Goal: Check status: Check status

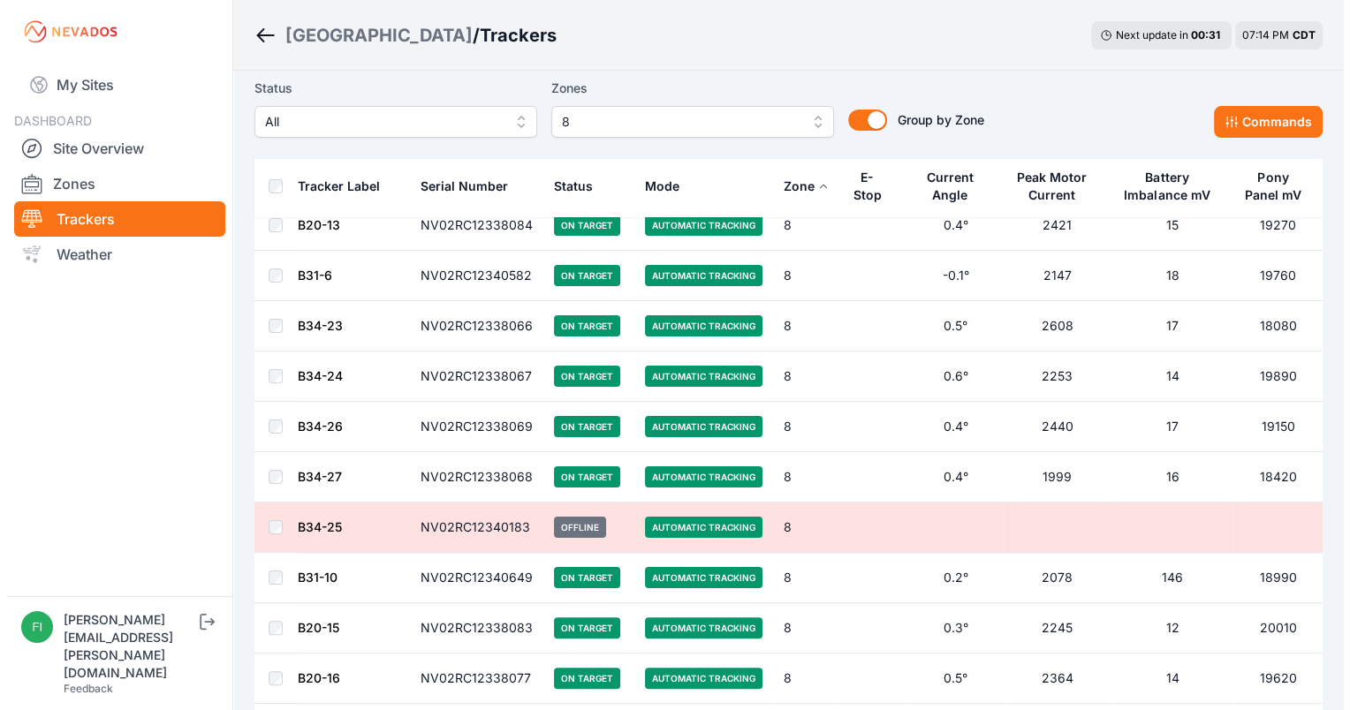
scroll to position [48, 0]
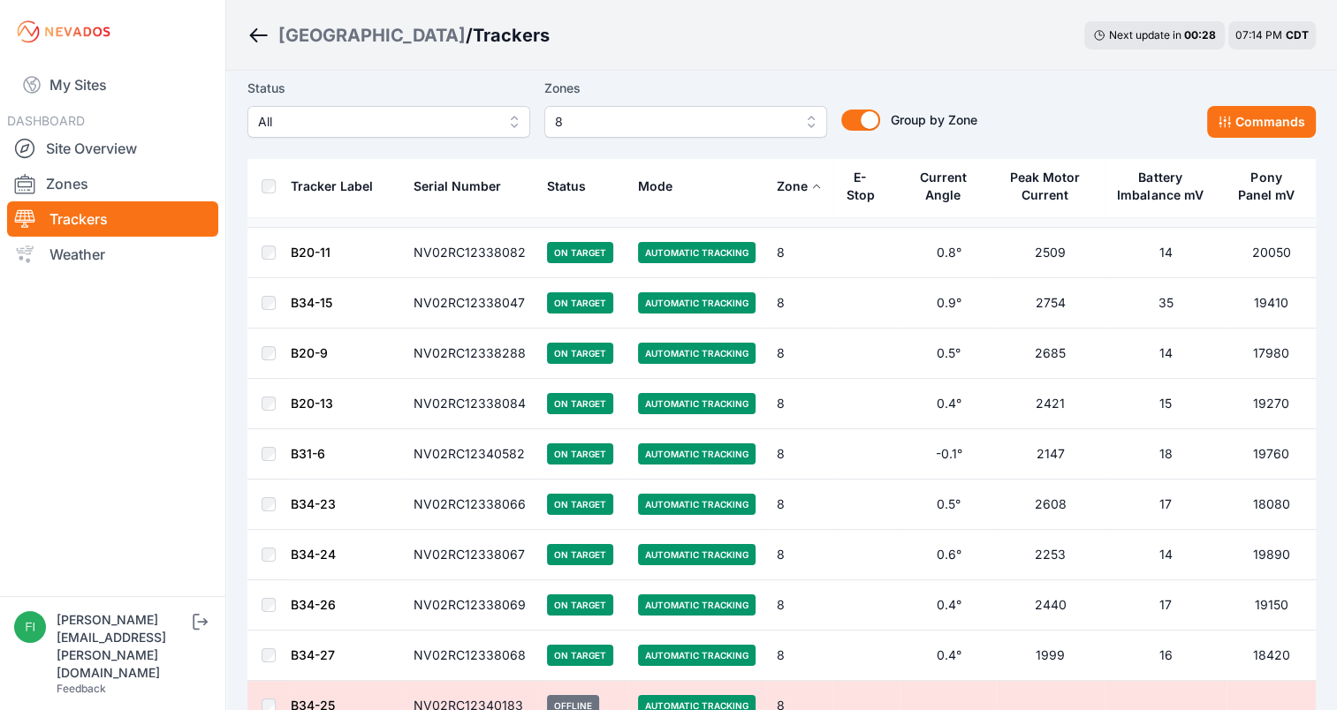
click at [581, 127] on span "8" at bounding box center [673, 121] width 237 height 21
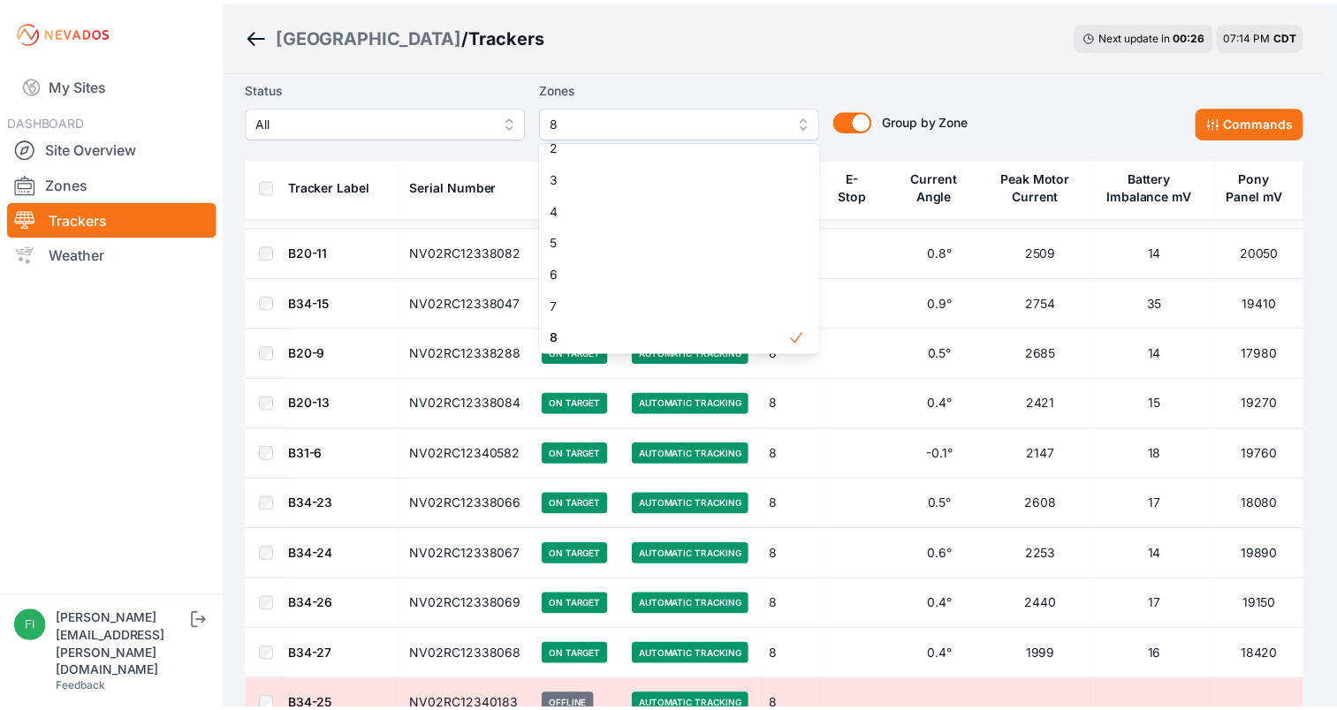
scroll to position [0, 0]
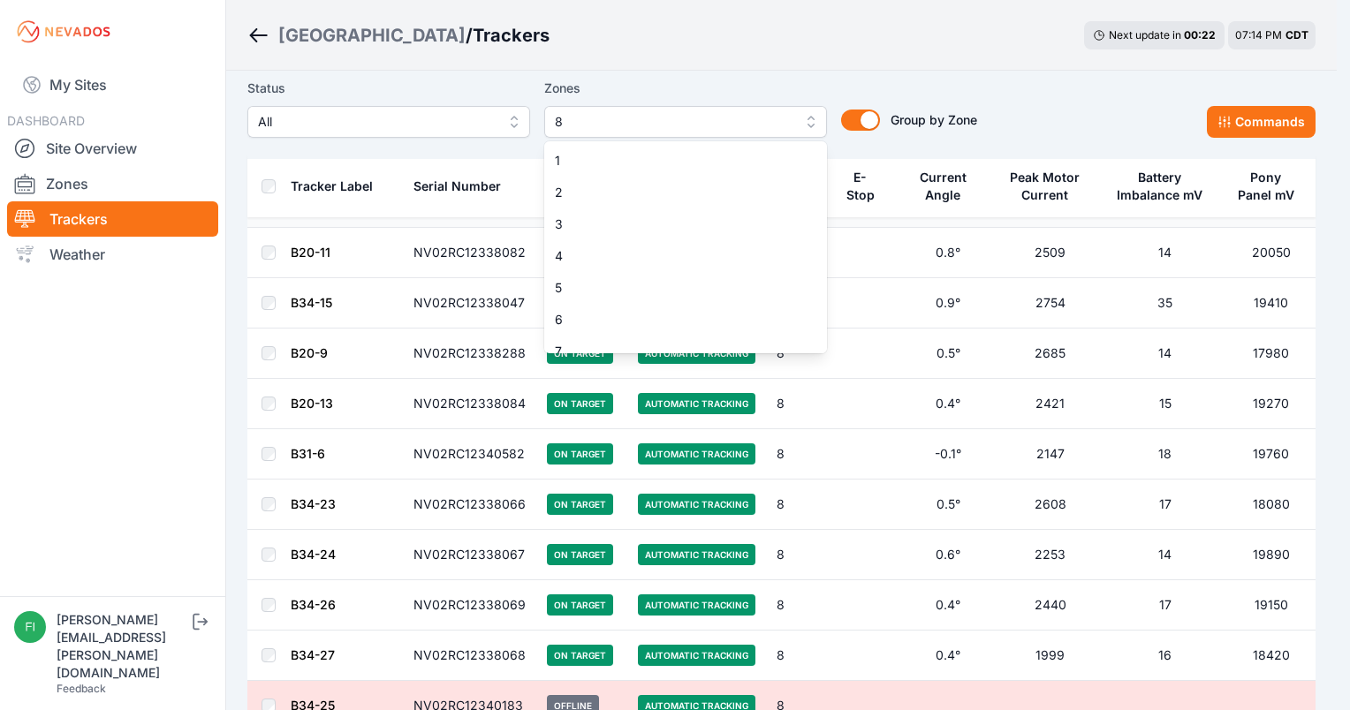
click at [859, 128] on div "Status All Zones 8 1 2 3 4 5 6 7 8 9 10 11 12 13 14 15 Group by Zone Group by Z…" at bounding box center [612, 108] width 730 height 60
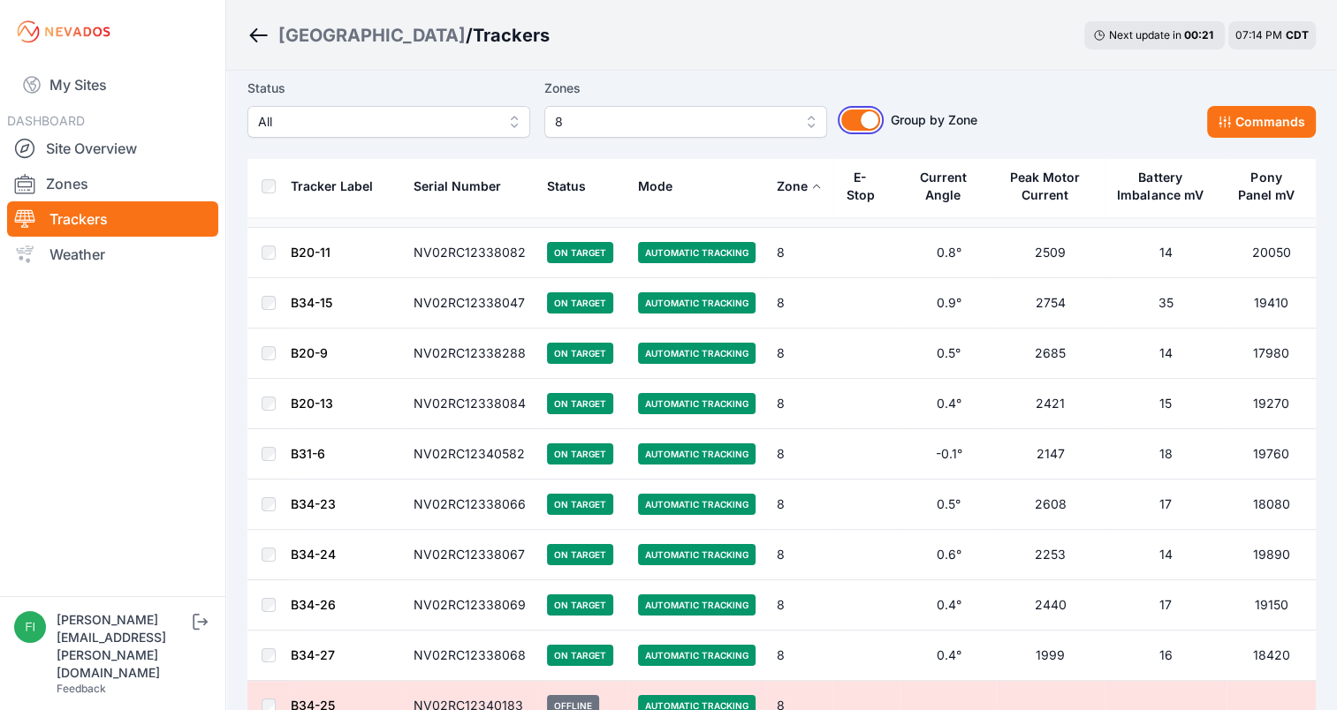
click at [859, 128] on button "Group by Zone" at bounding box center [860, 120] width 39 height 21
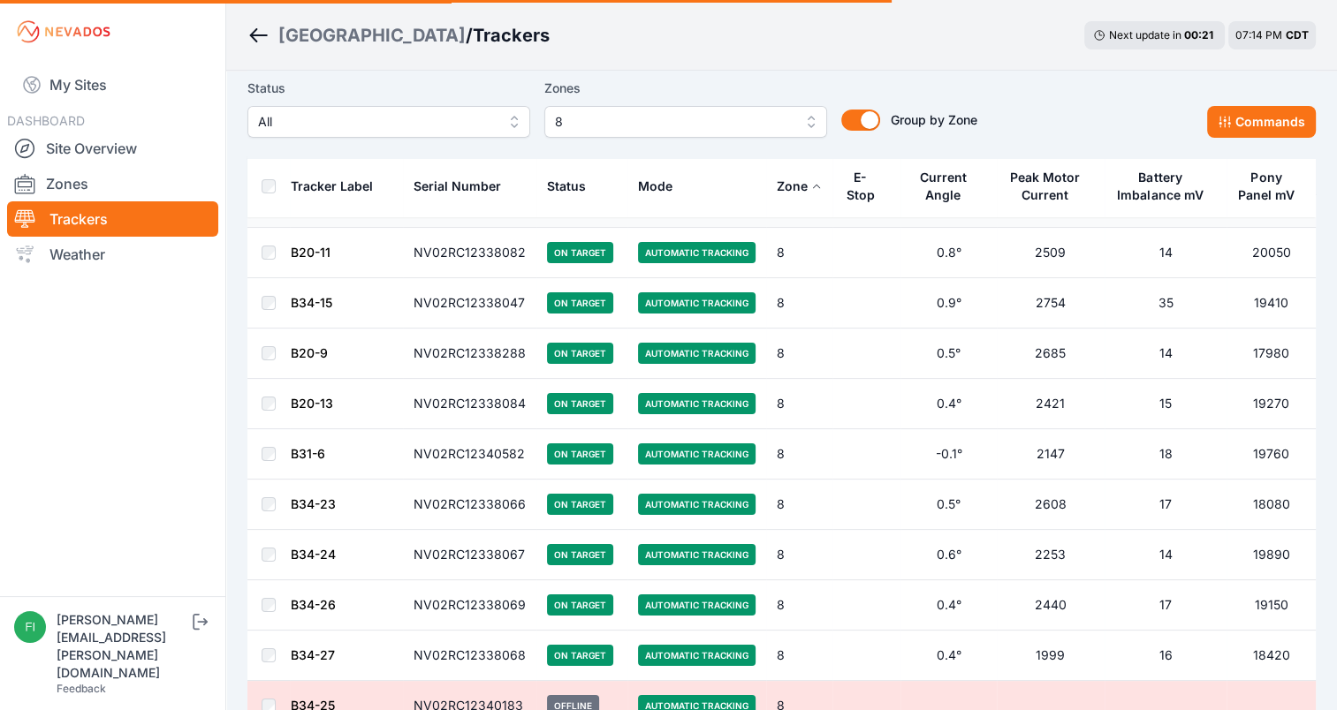
click at [859, 128] on div "Group by Zone Group by Zone" at bounding box center [902, 108] width 150 height 60
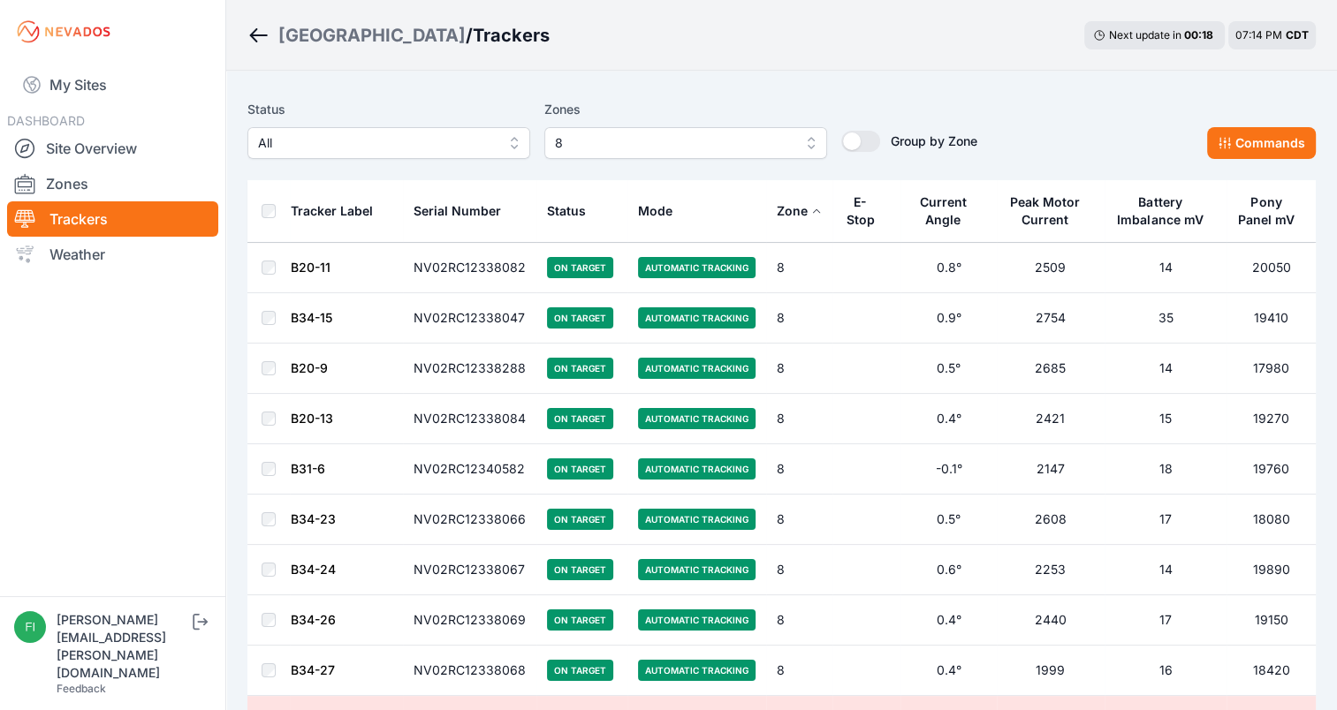
click at [495, 143] on button "All" at bounding box center [388, 143] width 283 height 32
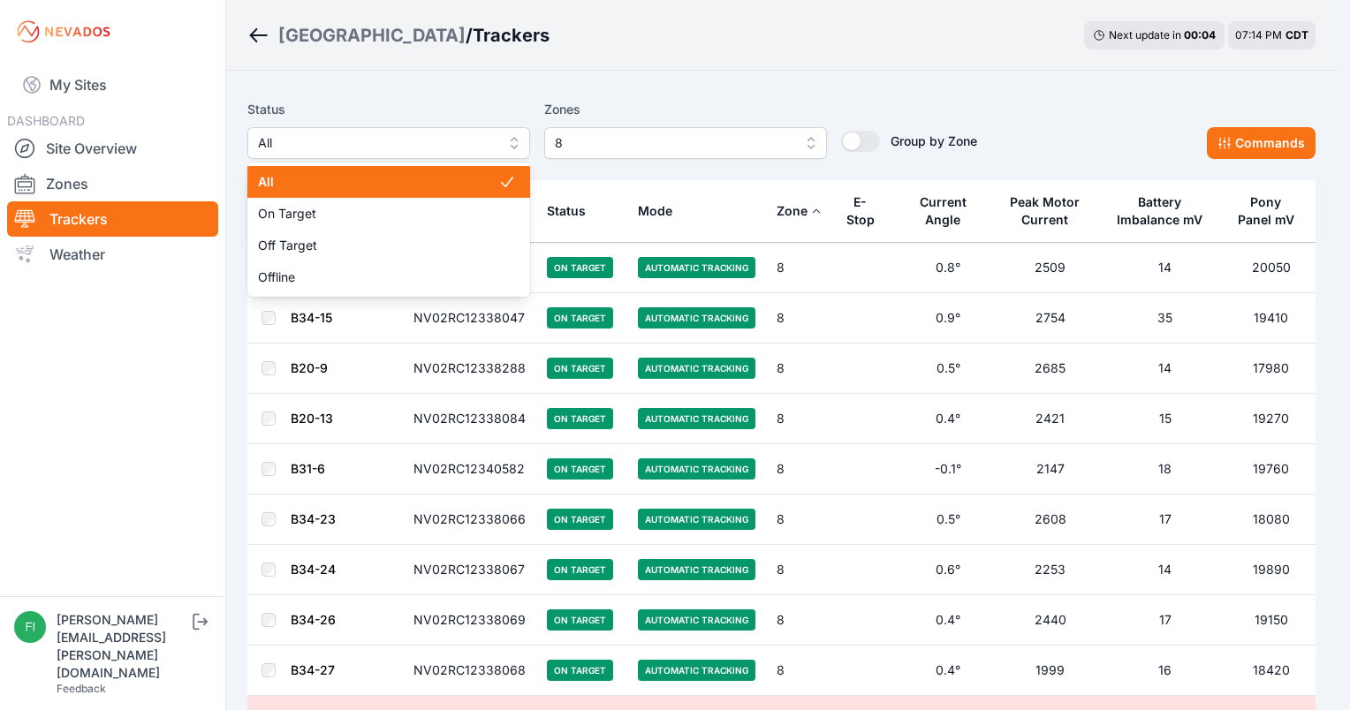
click at [464, 178] on span "All" at bounding box center [378, 182] width 240 height 18
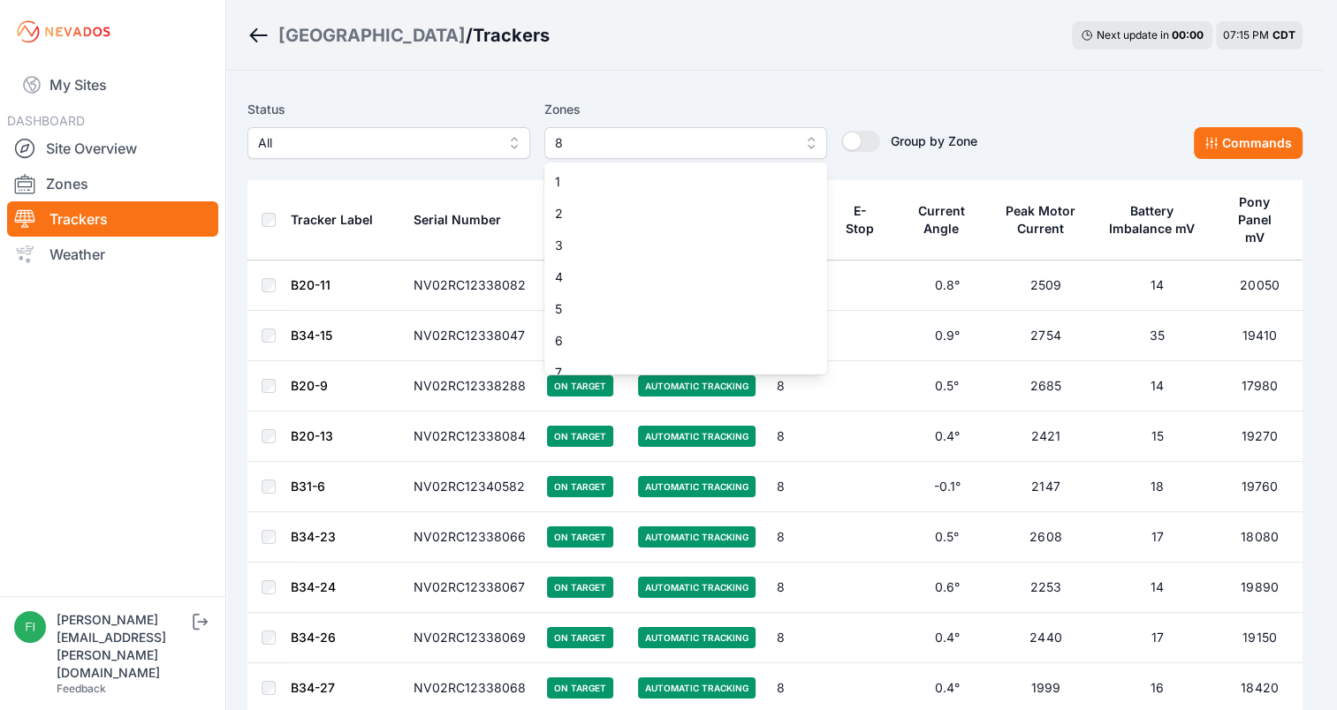
click at [798, 149] on button "8" at bounding box center [685, 143] width 283 height 32
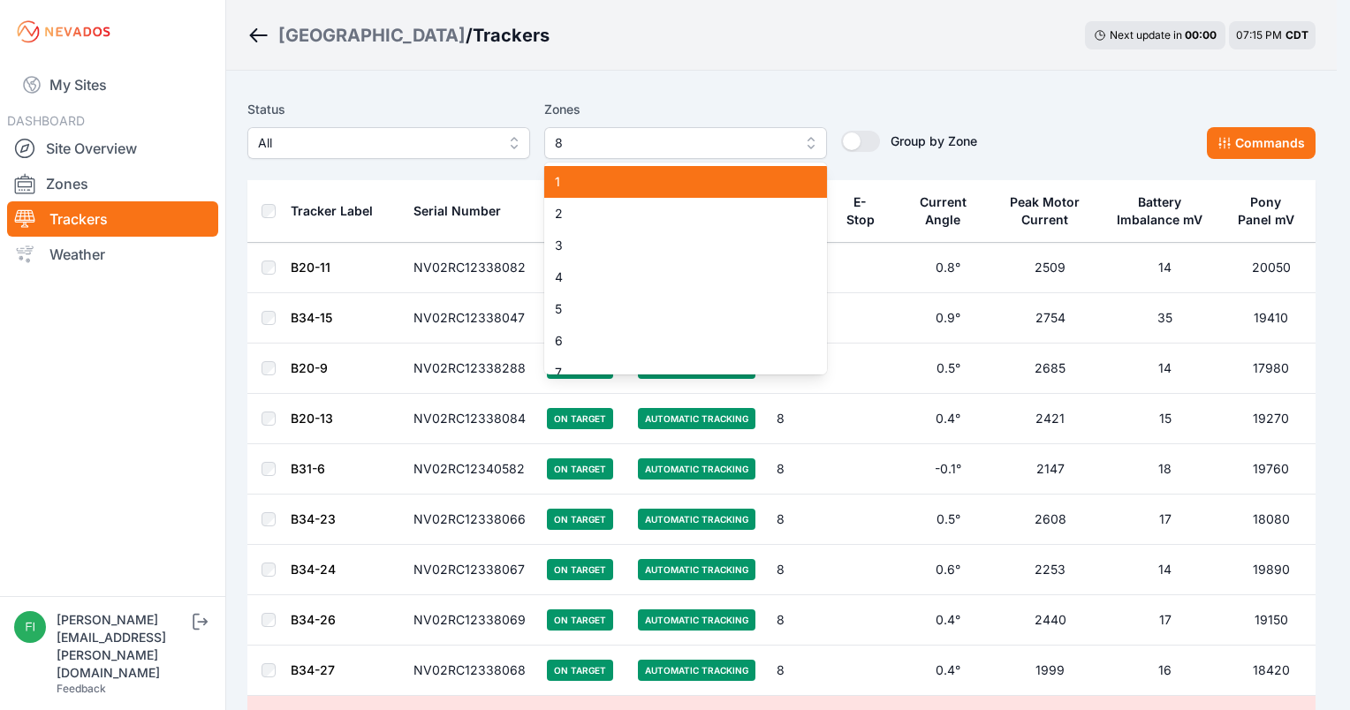
click at [698, 177] on span "1" at bounding box center [675, 182] width 240 height 18
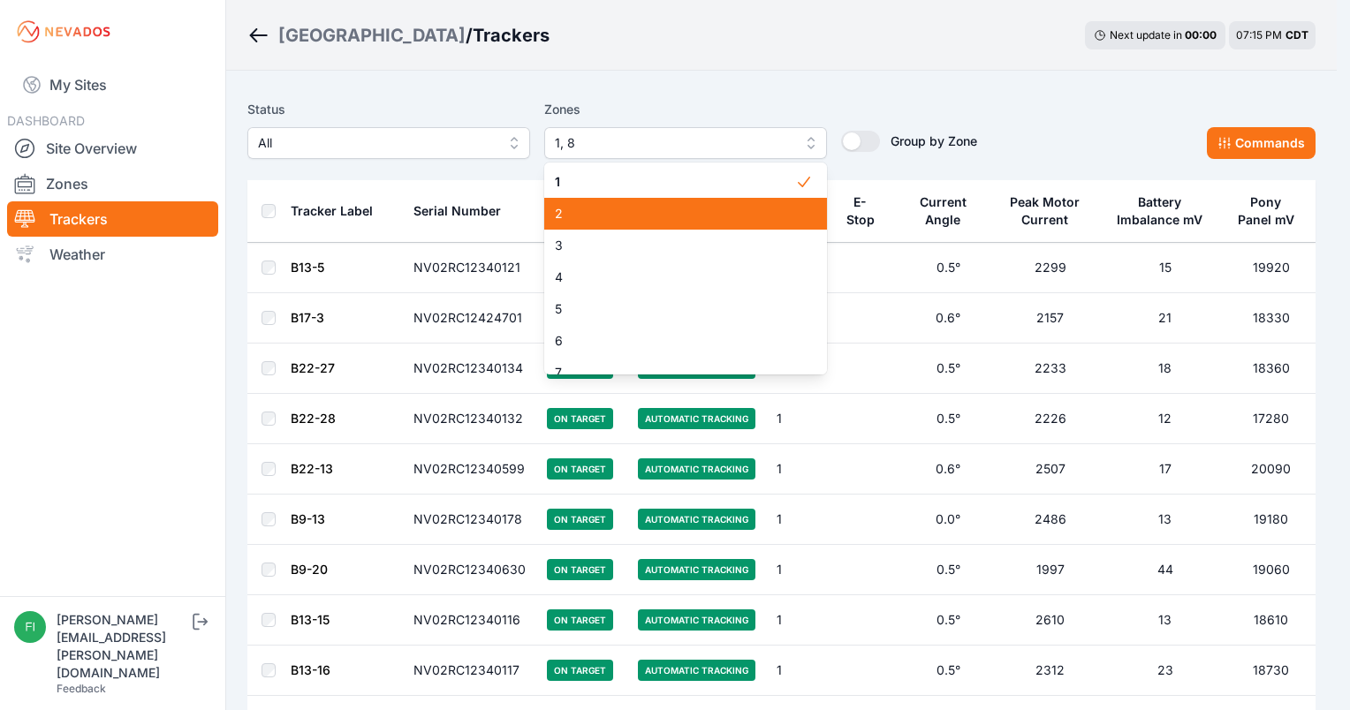
click at [680, 217] on span "2" at bounding box center [675, 214] width 240 height 18
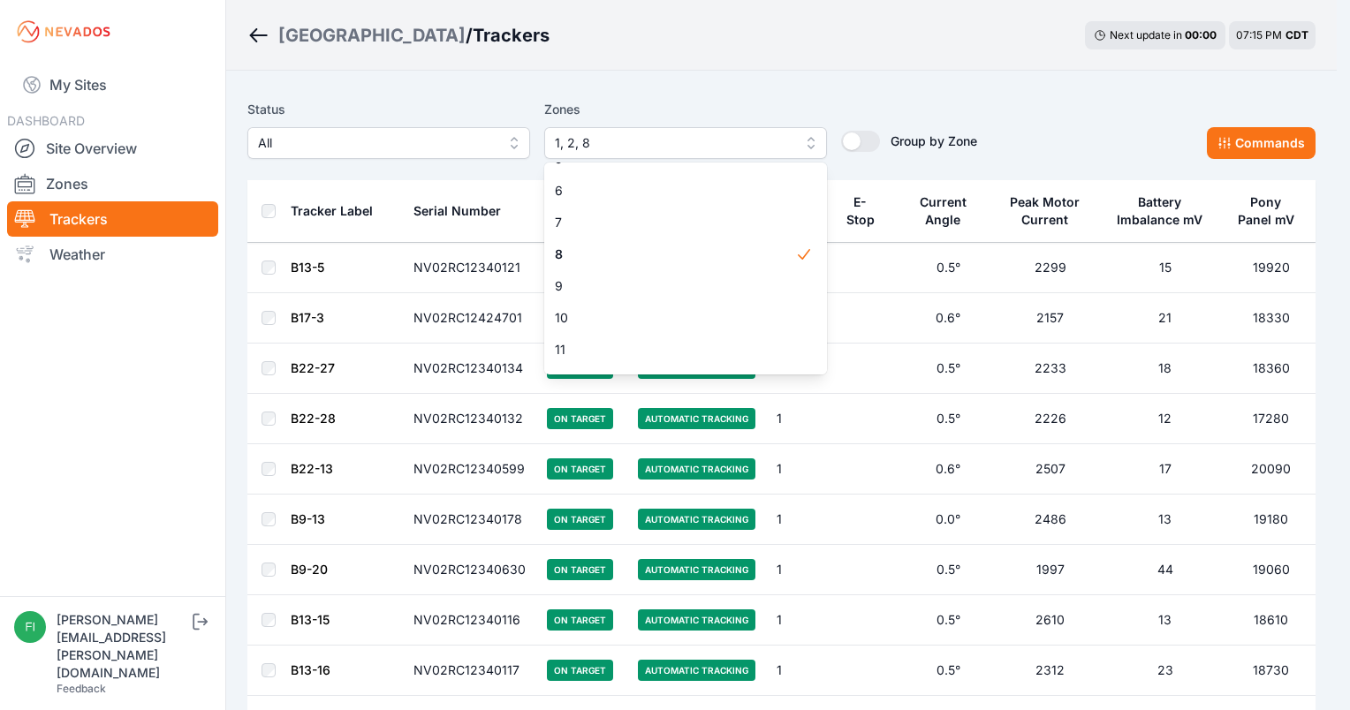
scroll to position [167, 0]
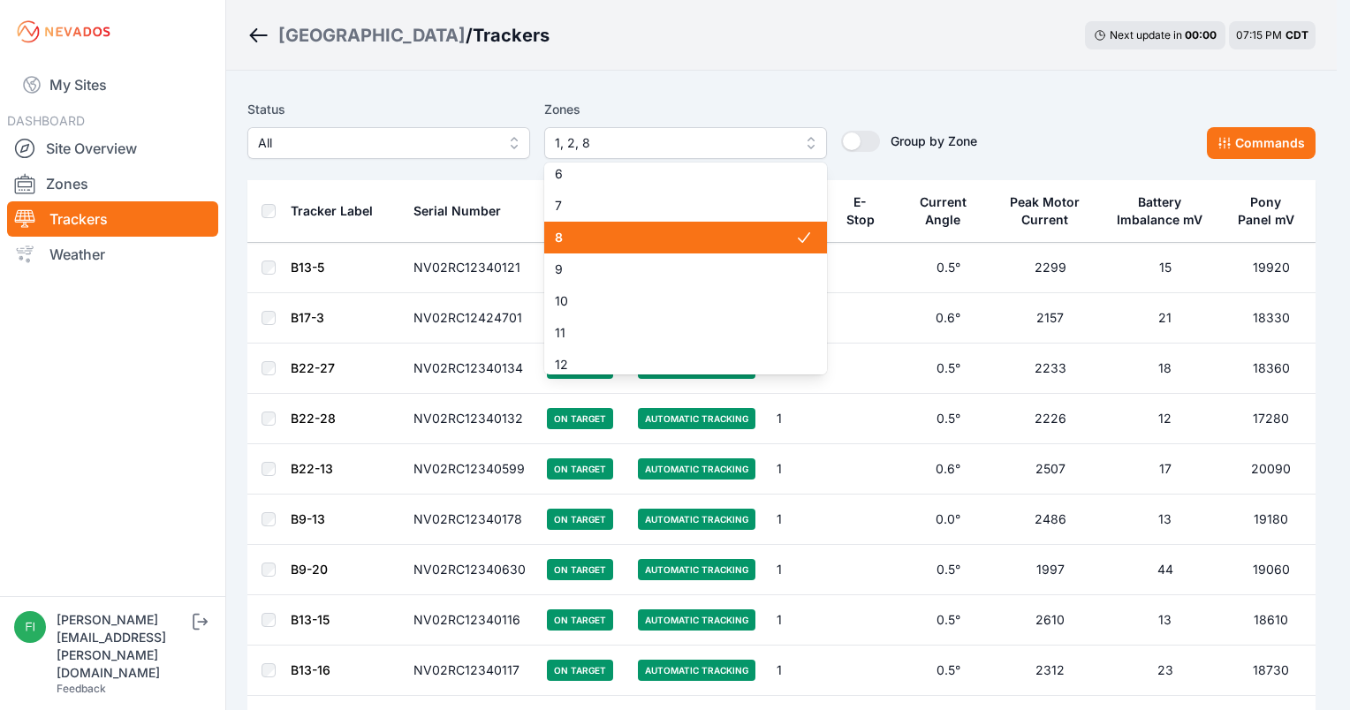
click at [774, 232] on span "8" at bounding box center [675, 238] width 240 height 18
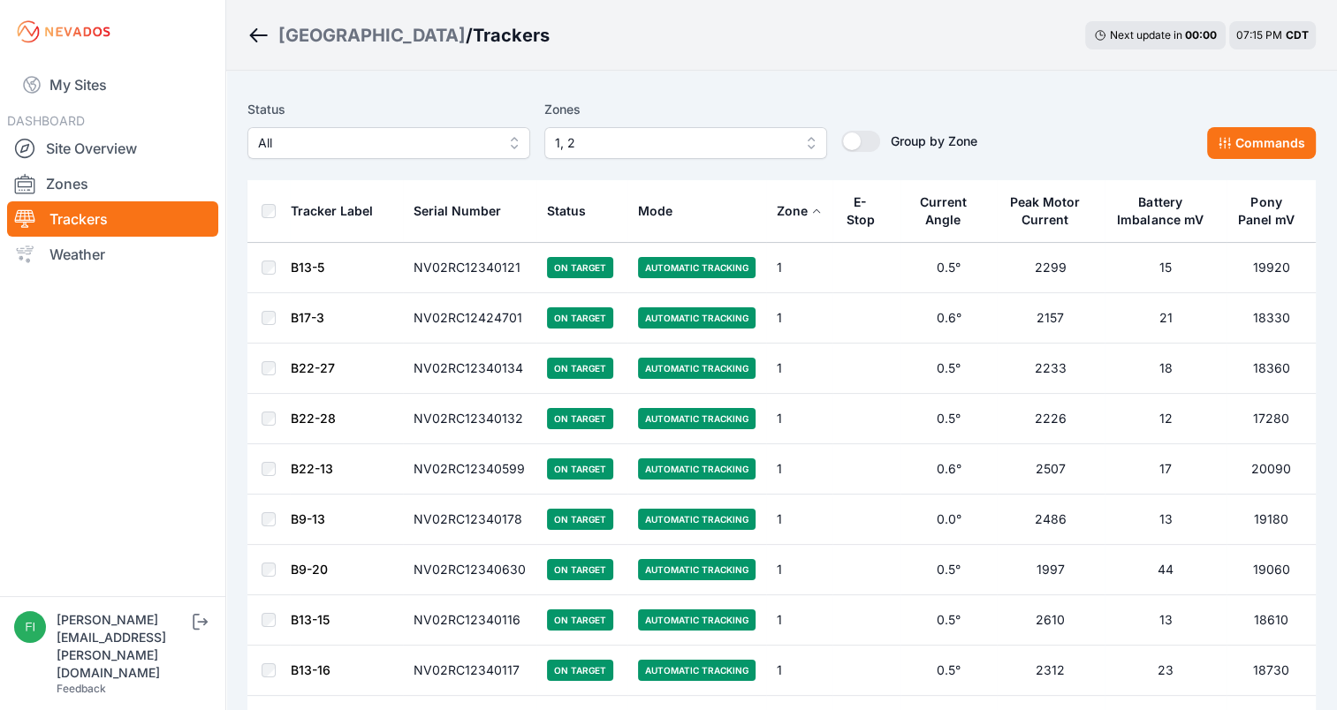
click at [276, 205] on th at bounding box center [268, 211] width 42 height 63
click at [1224, 133] on button "Commands" at bounding box center [1261, 143] width 109 height 32
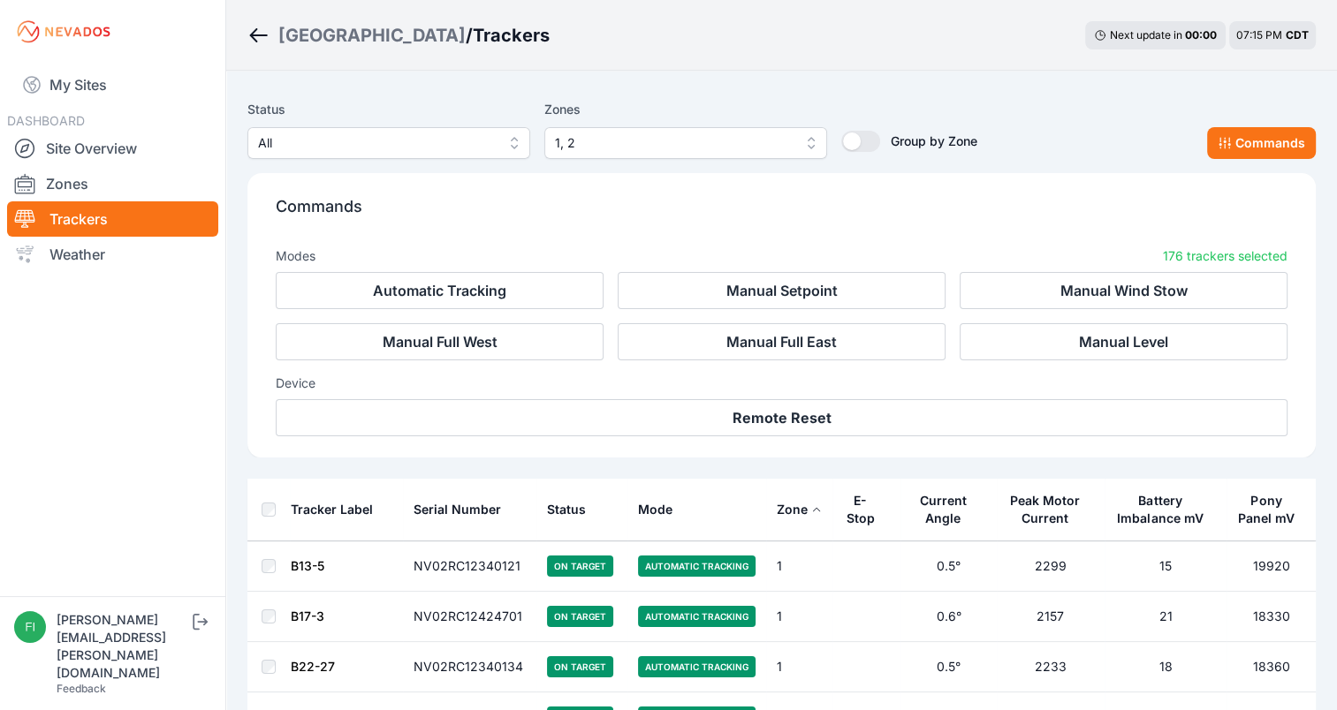
click at [1063, 140] on div "Status All Zones 1, 2 Group by Zone Group by Zone Commands" at bounding box center [781, 129] width 1068 height 60
click at [129, 245] on link "Weather" at bounding box center [112, 254] width 211 height 35
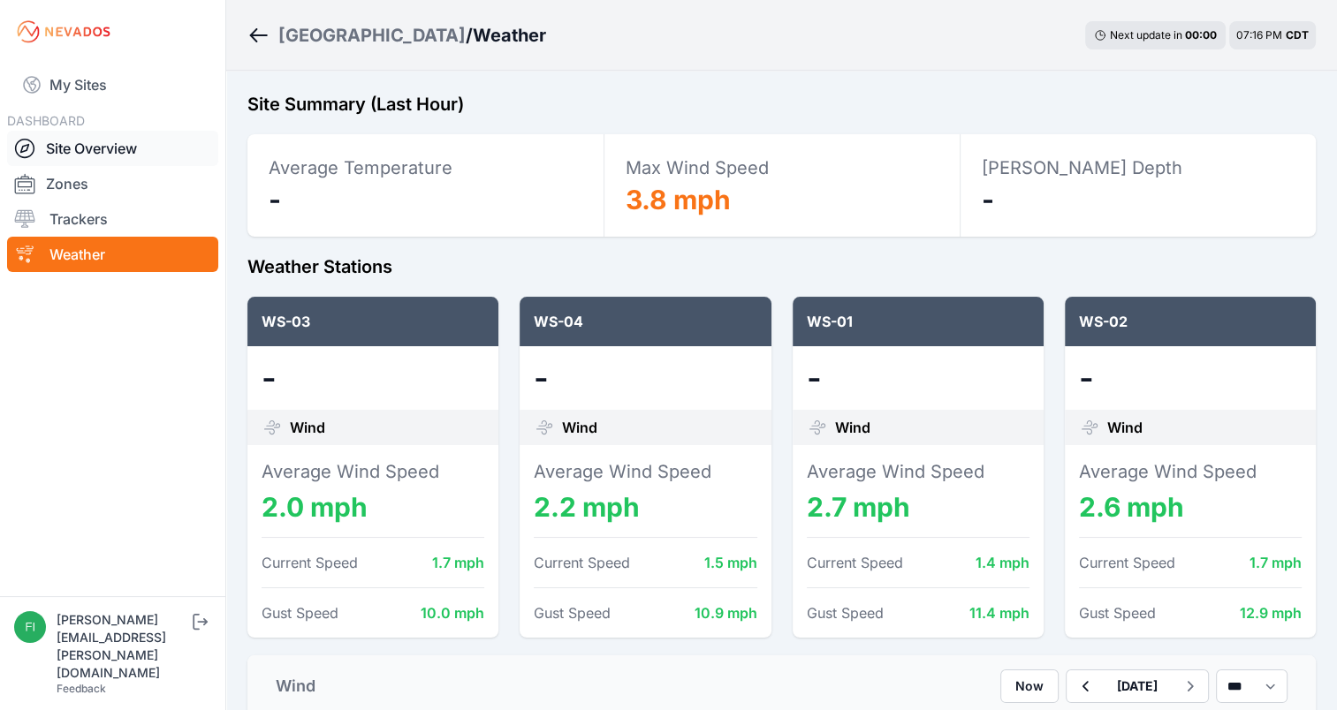
click at [120, 134] on link "Site Overview" at bounding box center [112, 148] width 211 height 35
click at [116, 141] on link "Site Overview" at bounding box center [112, 148] width 211 height 35
click at [88, 148] on link "Site Overview" at bounding box center [112, 148] width 211 height 35
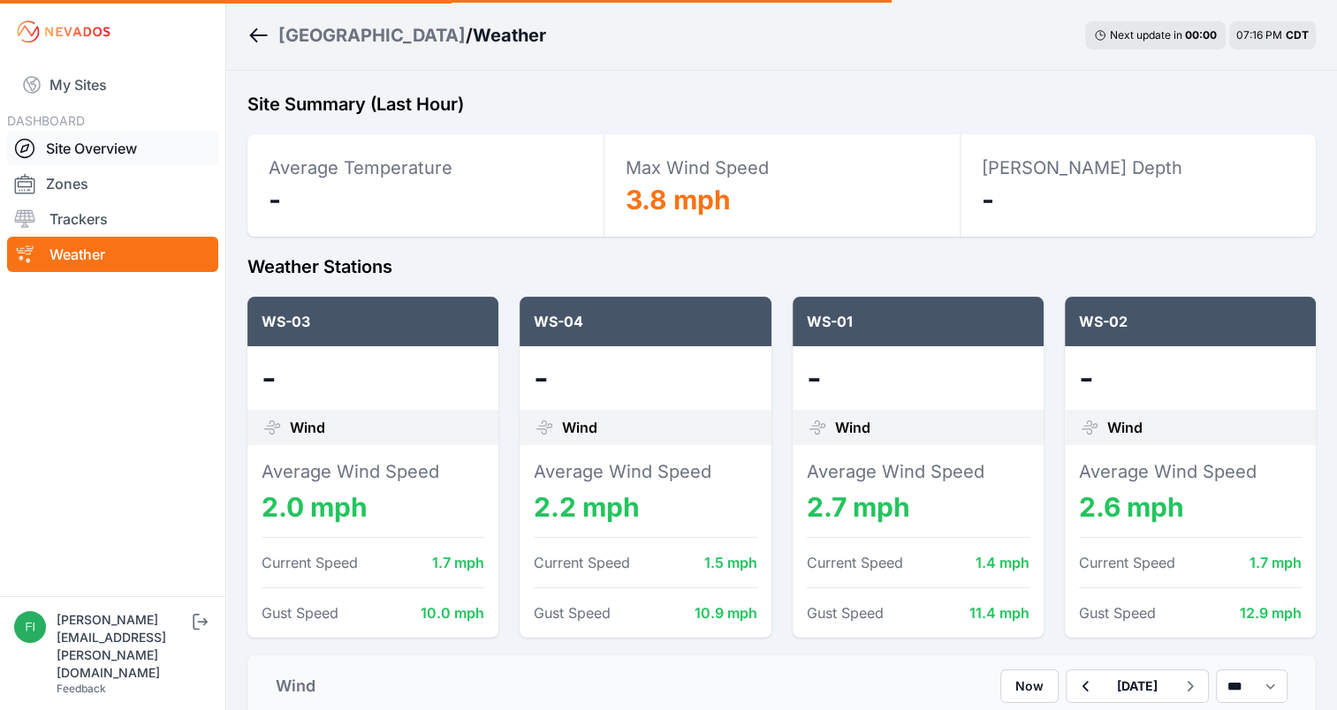
click at [20, 149] on icon at bounding box center [24, 148] width 21 height 21
click at [37, 180] on div at bounding box center [30, 183] width 32 height 21
click at [120, 174] on link "Zones" at bounding box center [112, 183] width 211 height 35
click at [103, 228] on link "Trackers" at bounding box center [112, 218] width 211 height 35
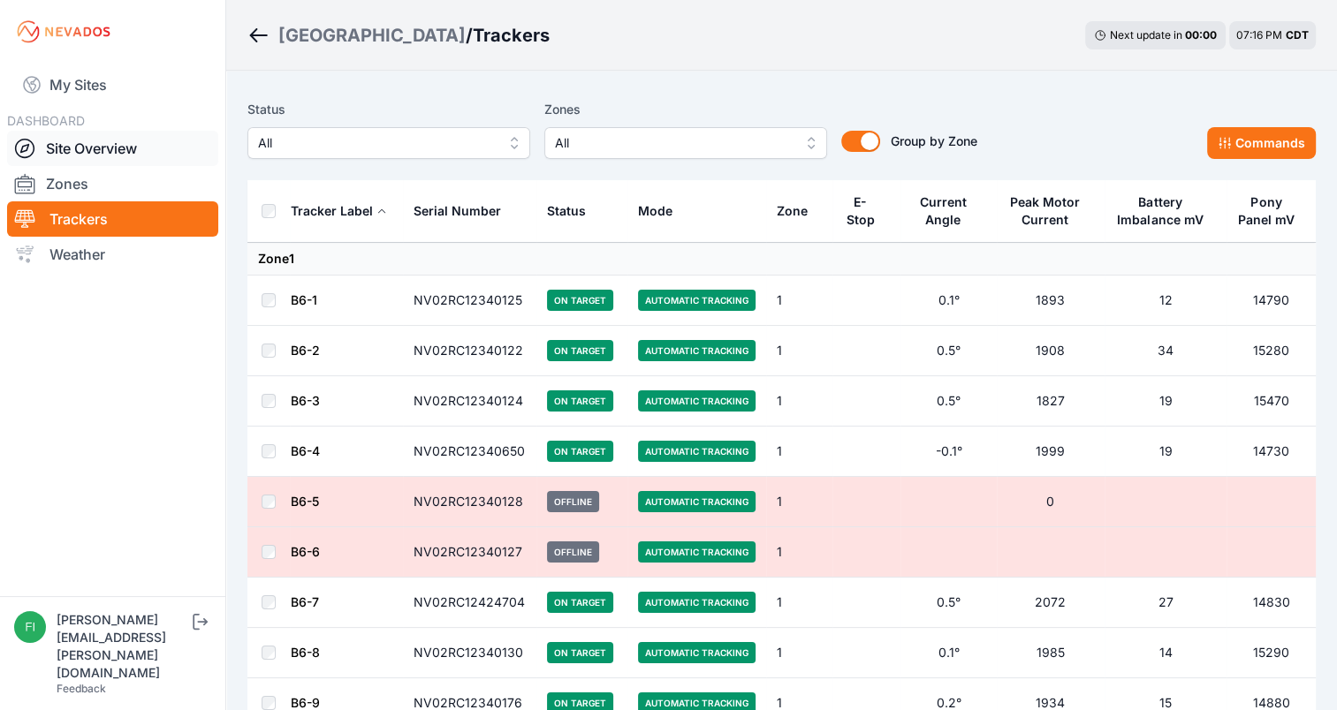
click at [78, 151] on link "Site Overview" at bounding box center [112, 148] width 211 height 35
click at [161, 151] on link "Site Overview" at bounding box center [112, 148] width 211 height 35
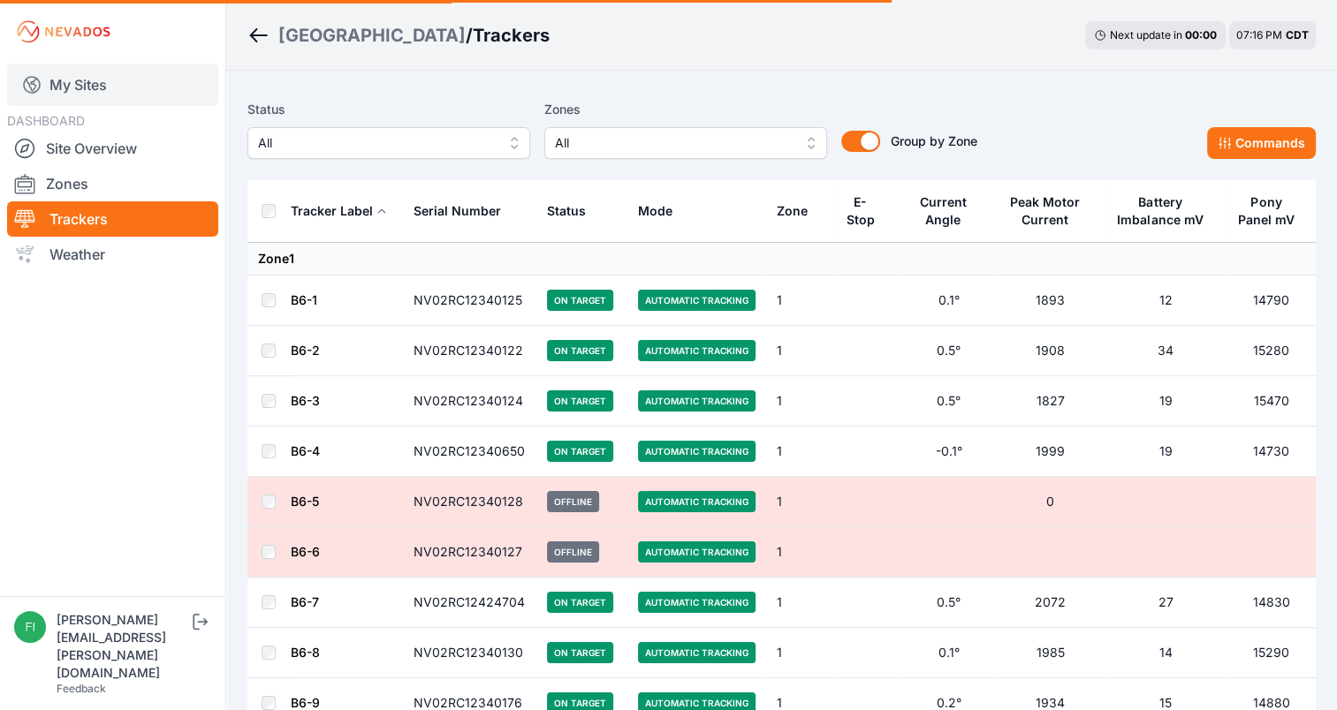
click at [85, 81] on link "My Sites" at bounding box center [112, 85] width 211 height 42
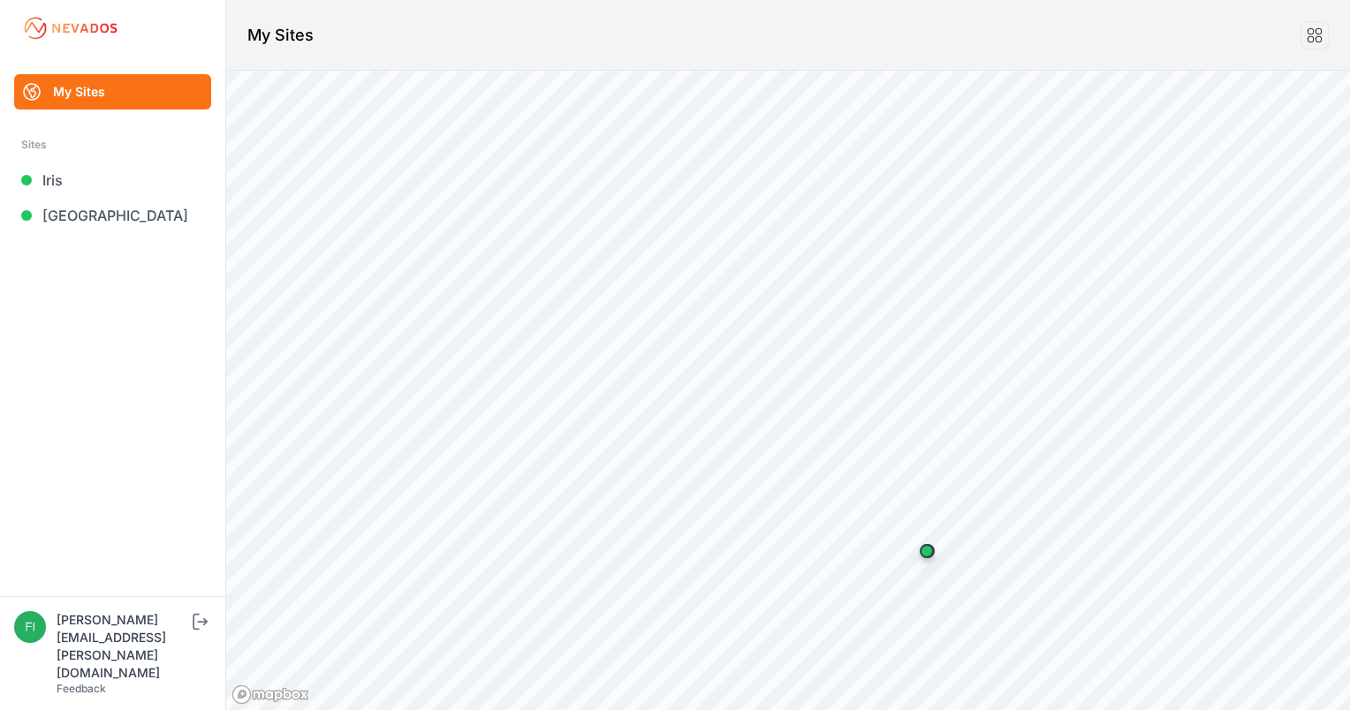
click at [256, 34] on h1 "My Sites" at bounding box center [280, 35] width 66 height 25
click at [63, 184] on link "Iris" at bounding box center [112, 180] width 197 height 35
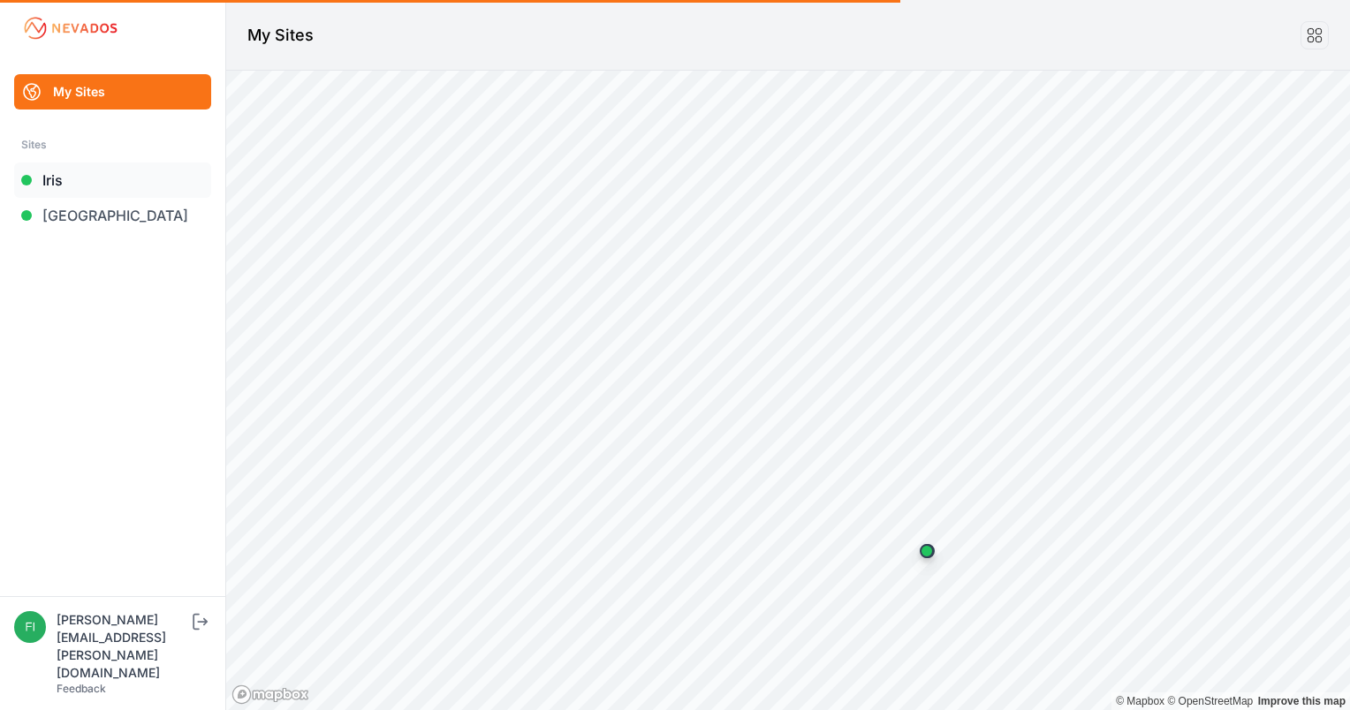
click at [56, 169] on link "Iris" at bounding box center [112, 180] width 197 height 35
click at [87, 212] on link "[GEOGRAPHIC_DATA]" at bounding box center [112, 215] width 197 height 35
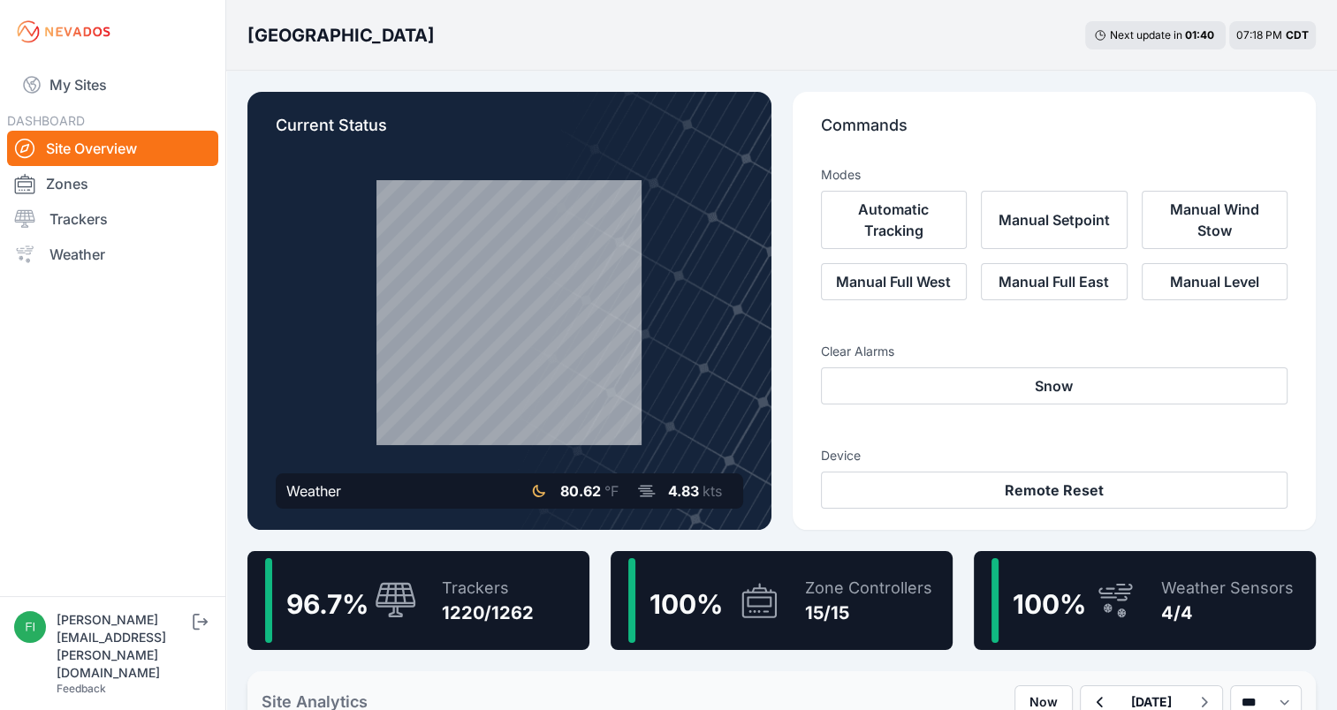
click at [862, 590] on div "Zone Controllers" at bounding box center [868, 588] width 127 height 25
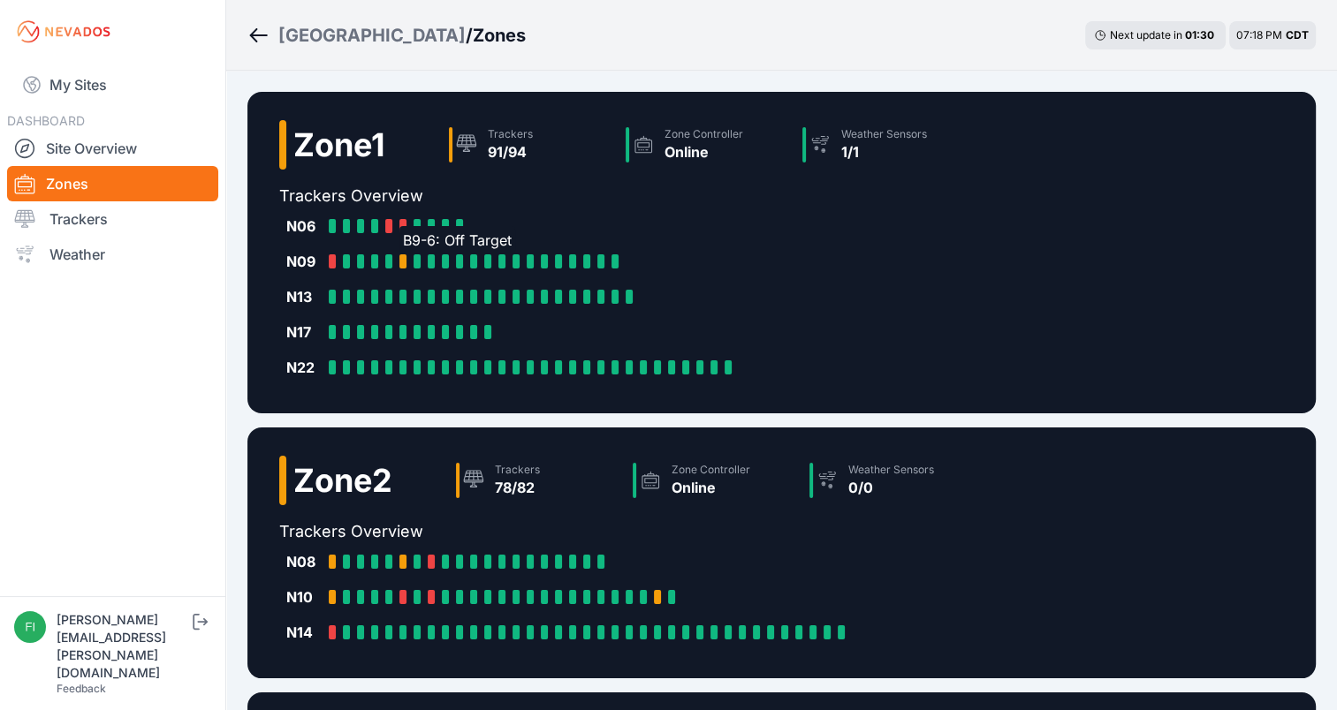
click at [403, 256] on div at bounding box center [402, 261] width 7 height 14
click at [329, 256] on div at bounding box center [332, 261] width 7 height 14
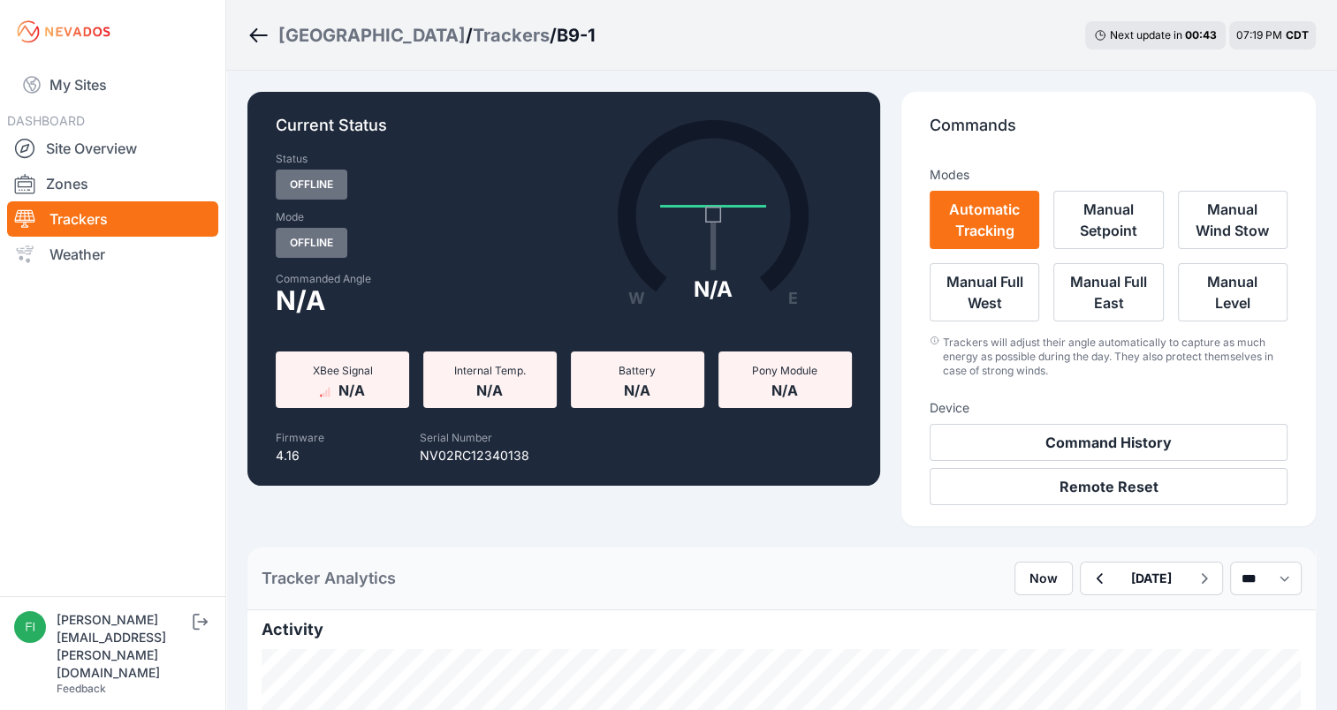
click at [252, 36] on icon "Breadcrumb" at bounding box center [254, 35] width 8 height 14
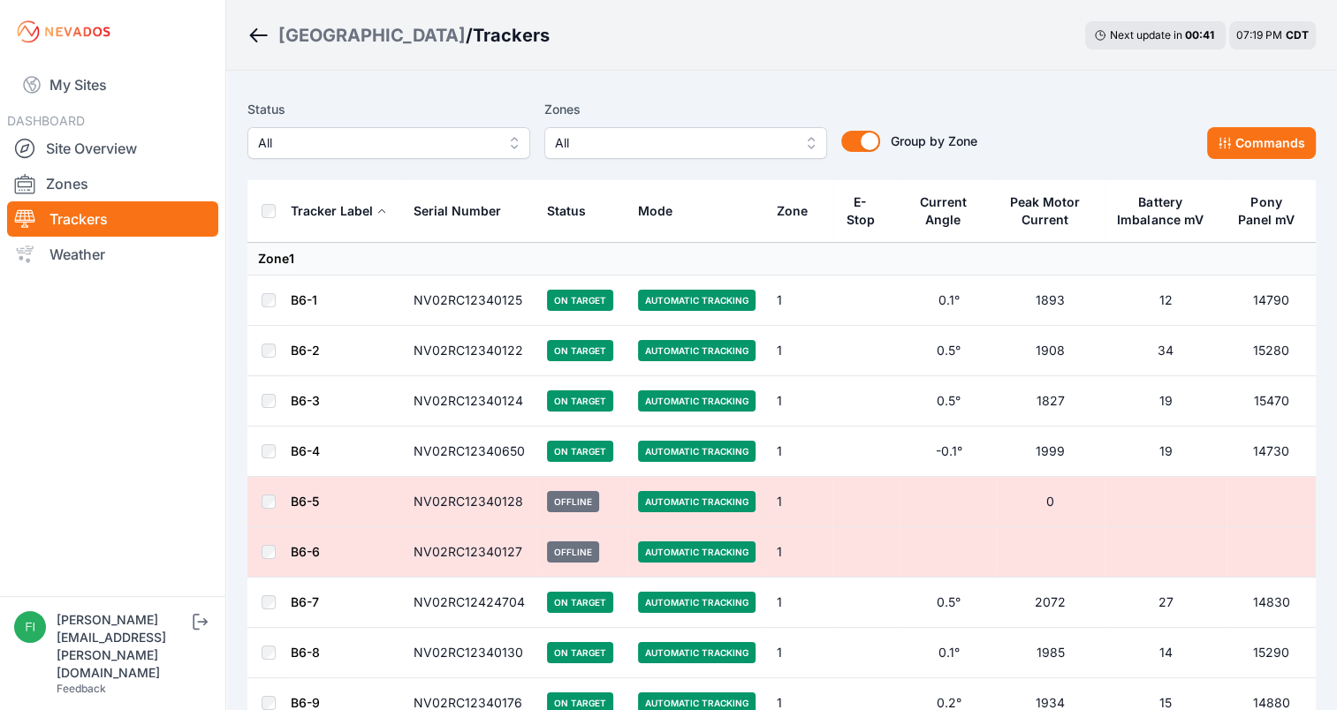
scroll to position [28, 0]
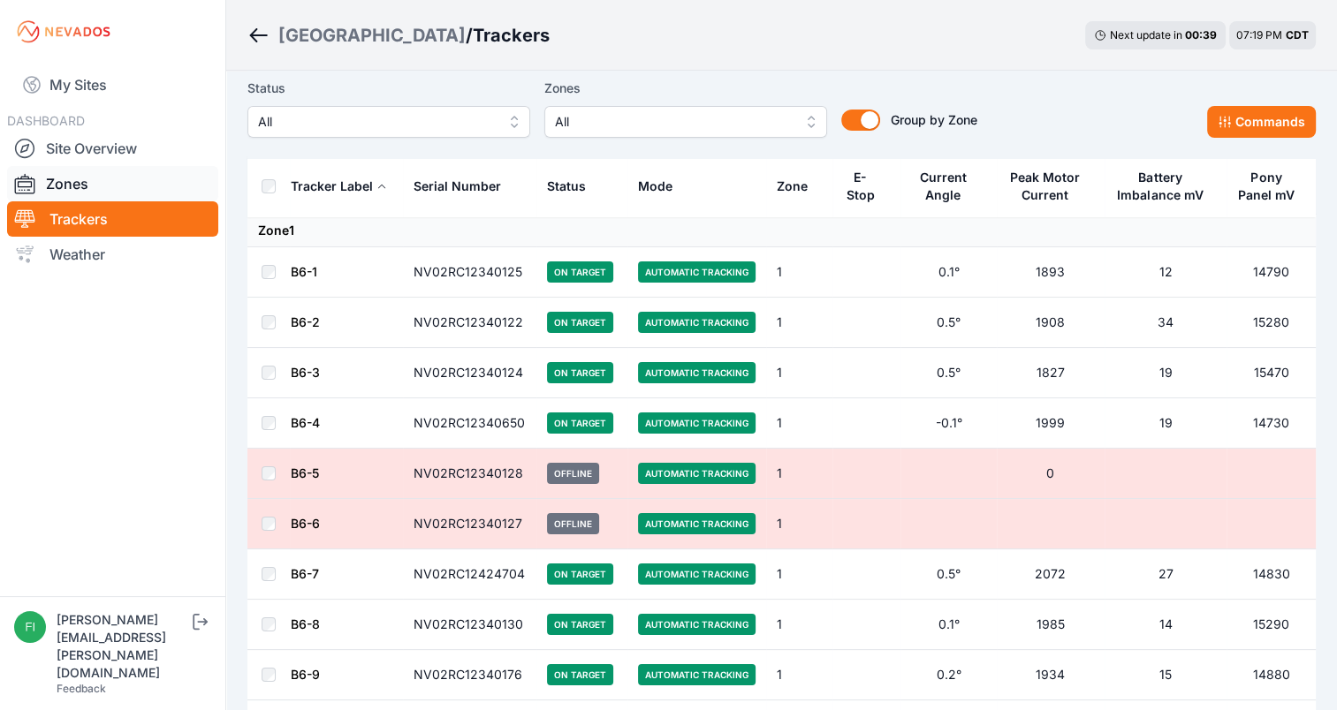
click at [118, 182] on link "Zones" at bounding box center [112, 183] width 211 height 35
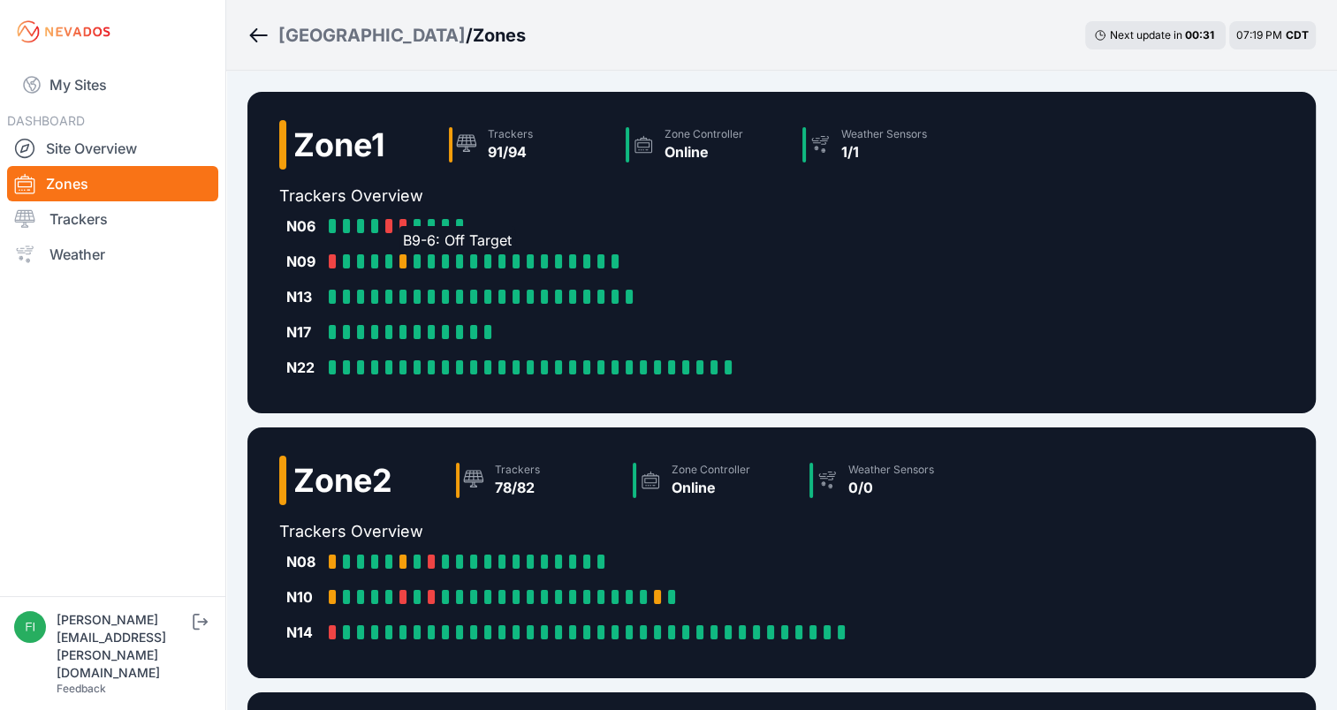
click at [401, 257] on div at bounding box center [402, 261] width 7 height 14
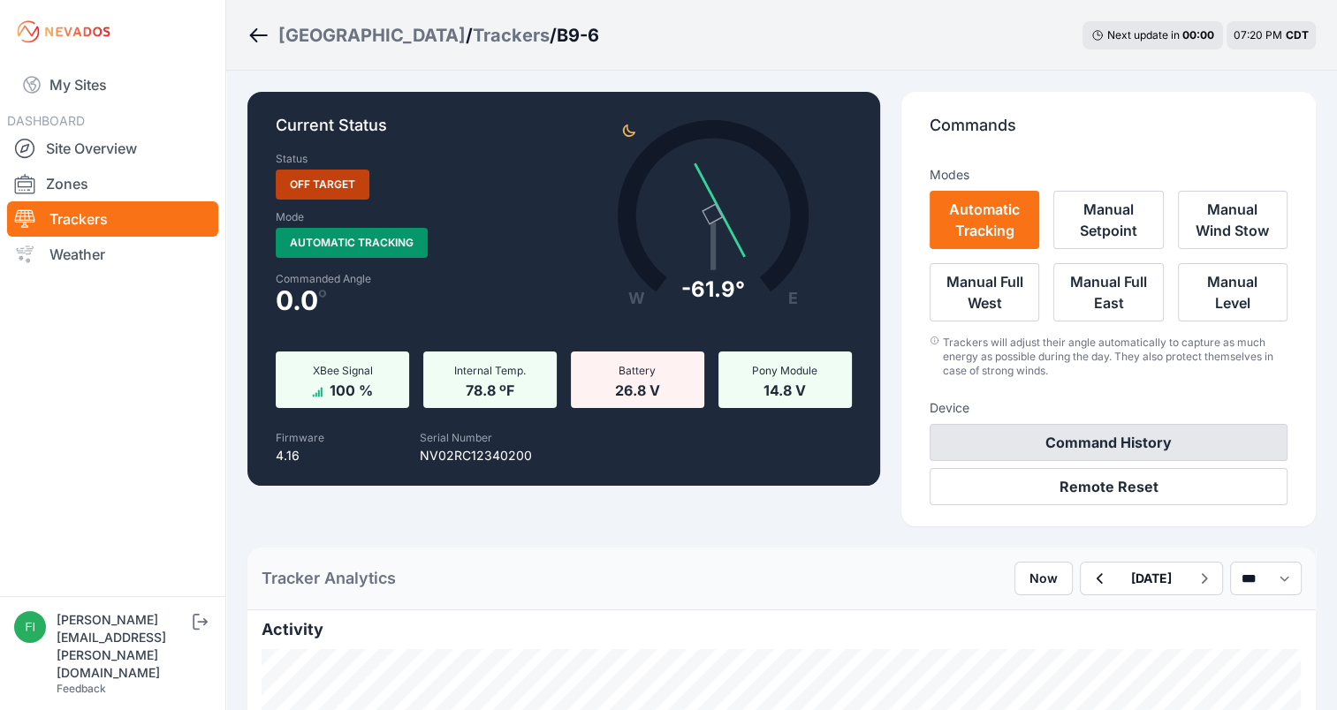
click at [1064, 435] on button "Command History" at bounding box center [1109, 442] width 358 height 37
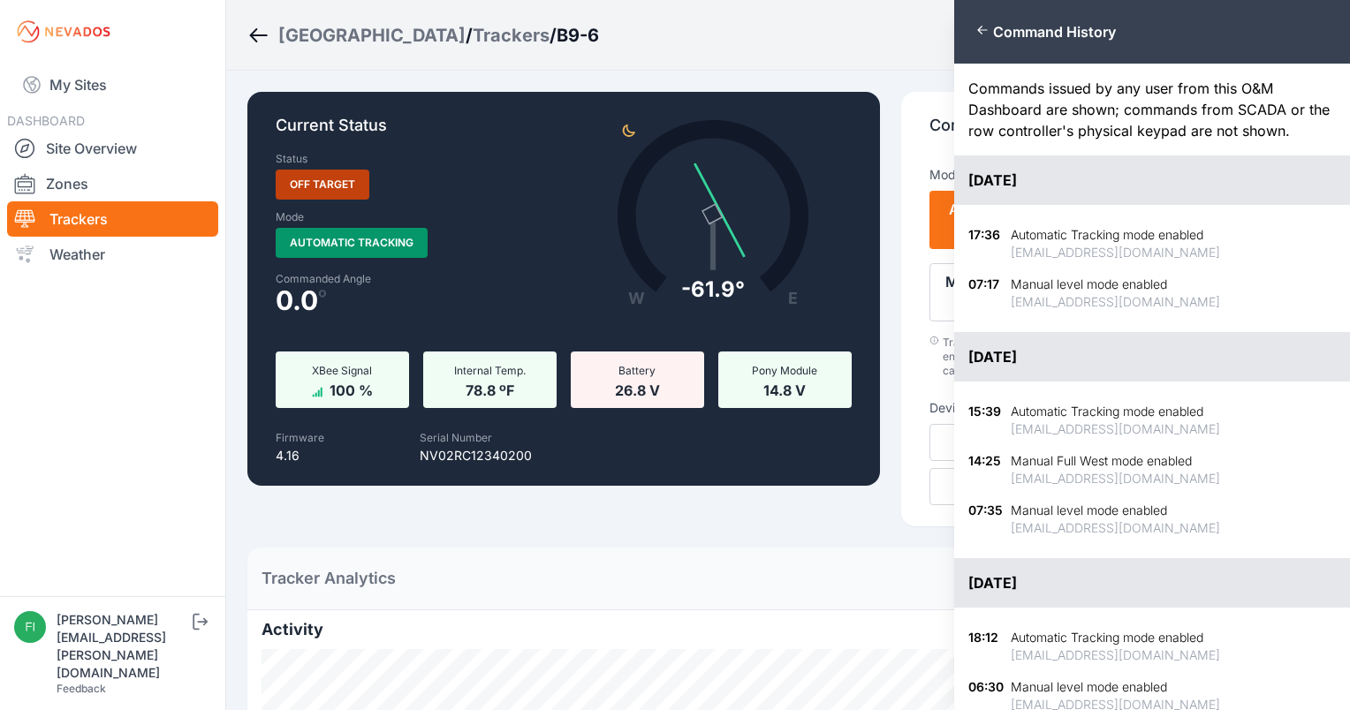
click at [976, 35] on icon "button" at bounding box center [983, 30] width 14 height 14
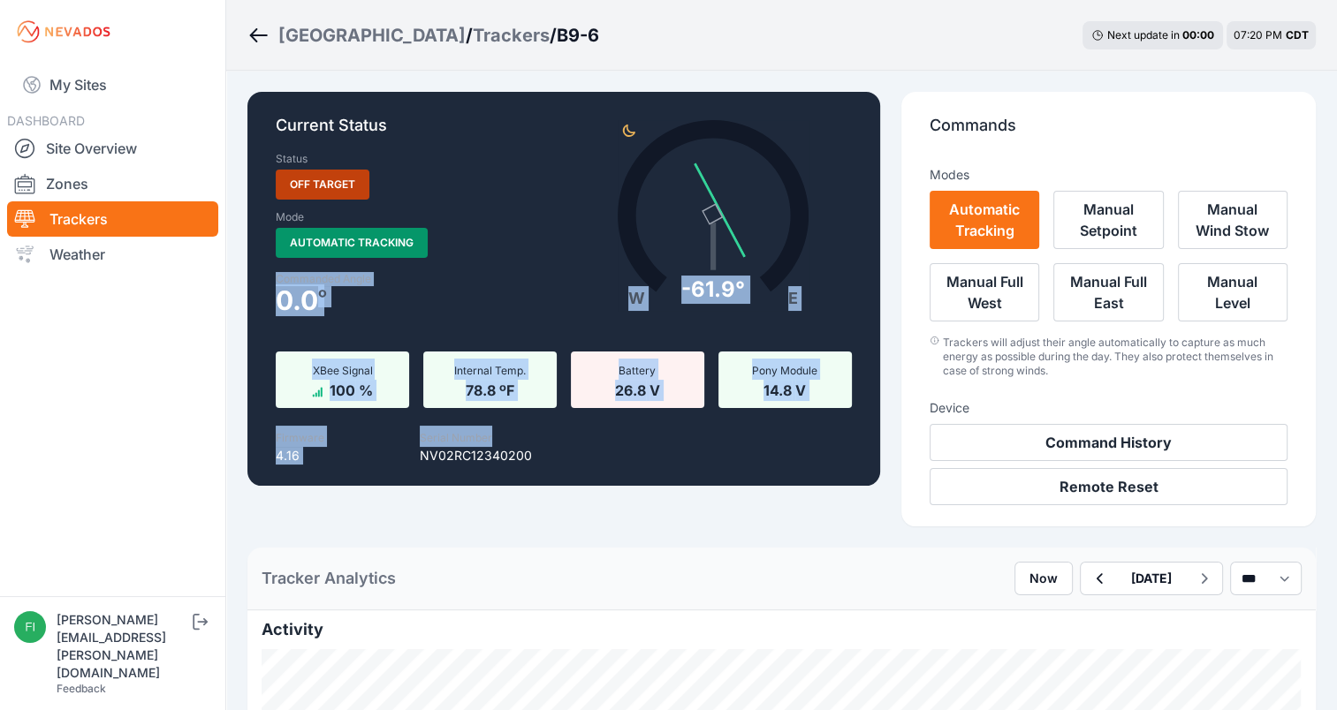
drag, startPoint x: 437, startPoint y: 284, endPoint x: 582, endPoint y: 441, distance: 214.5
click at [582, 441] on div "Current Status Status Off Target Mode Automatic Tracking Commanded Angle 0.0 º …" at bounding box center [563, 289] width 633 height 394
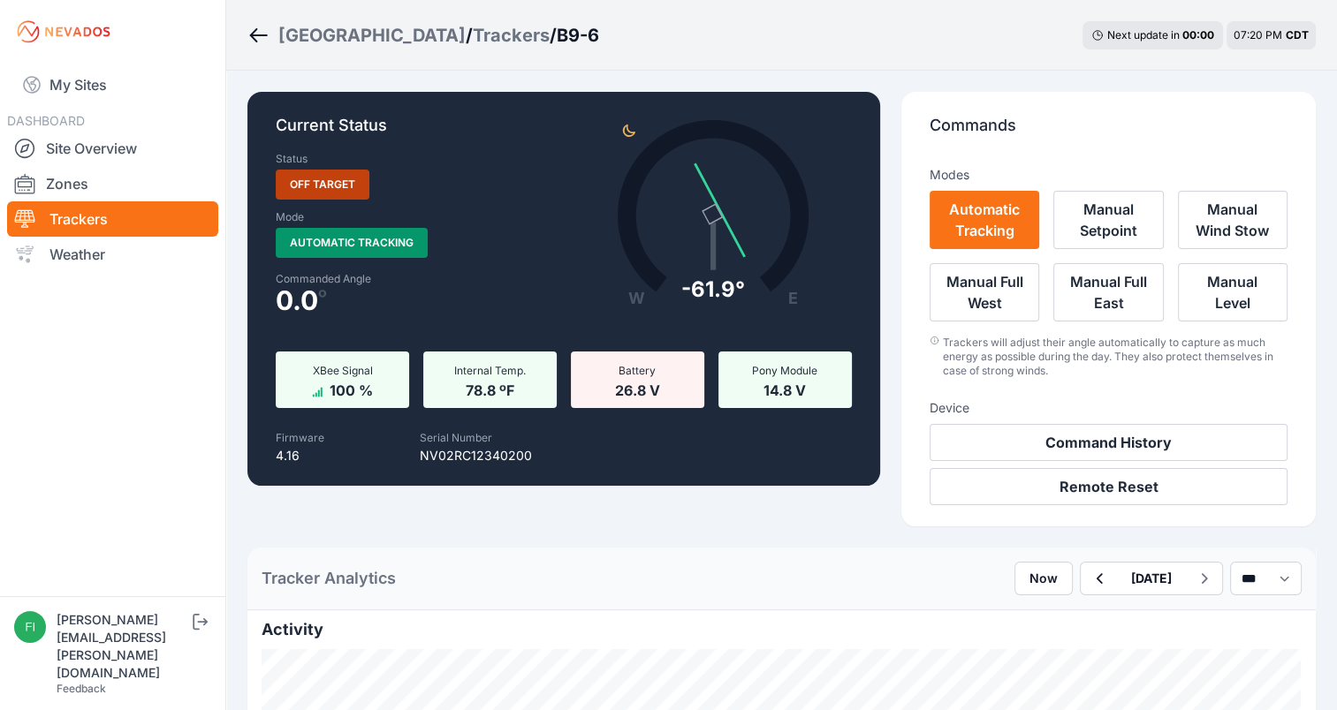
drag, startPoint x: 582, startPoint y: 441, endPoint x: 706, endPoint y: 528, distance: 151.5
click at [1088, 580] on icon "button" at bounding box center [1099, 578] width 22 height 21
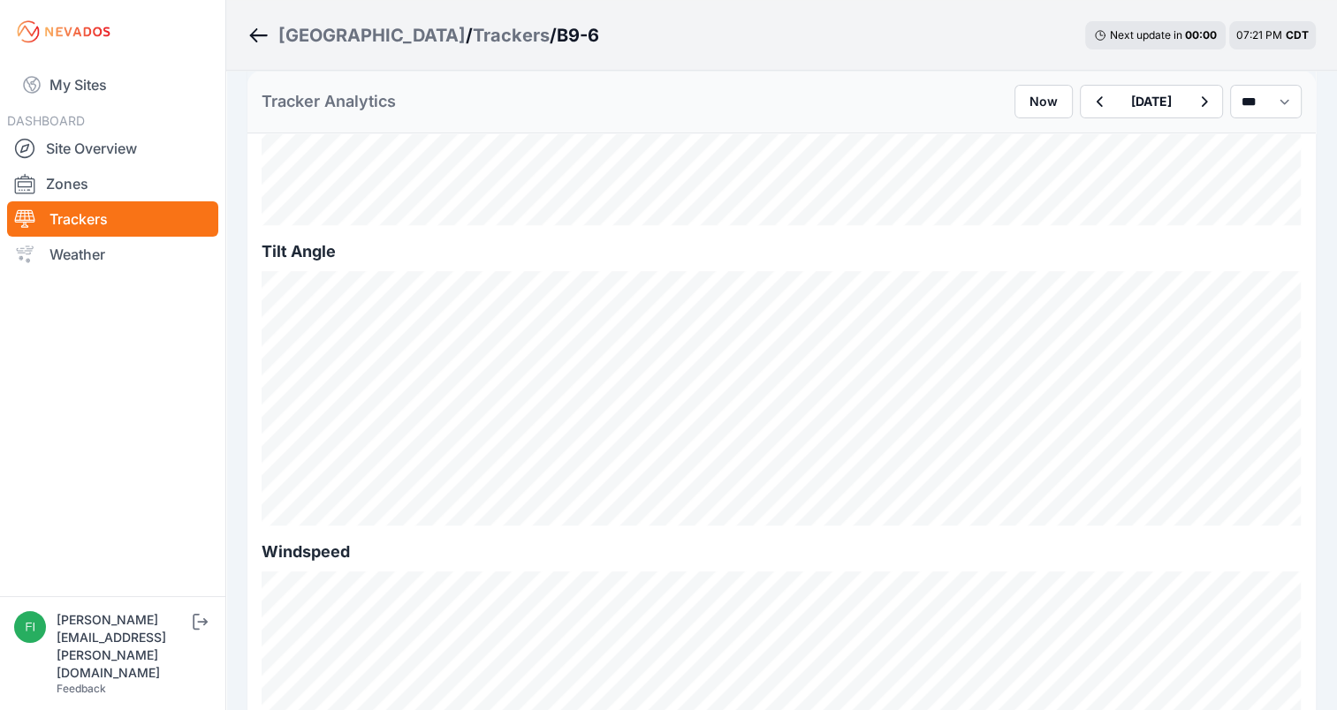
scroll to position [658, 0]
